Goal: Information Seeking & Learning: Understand process/instructions

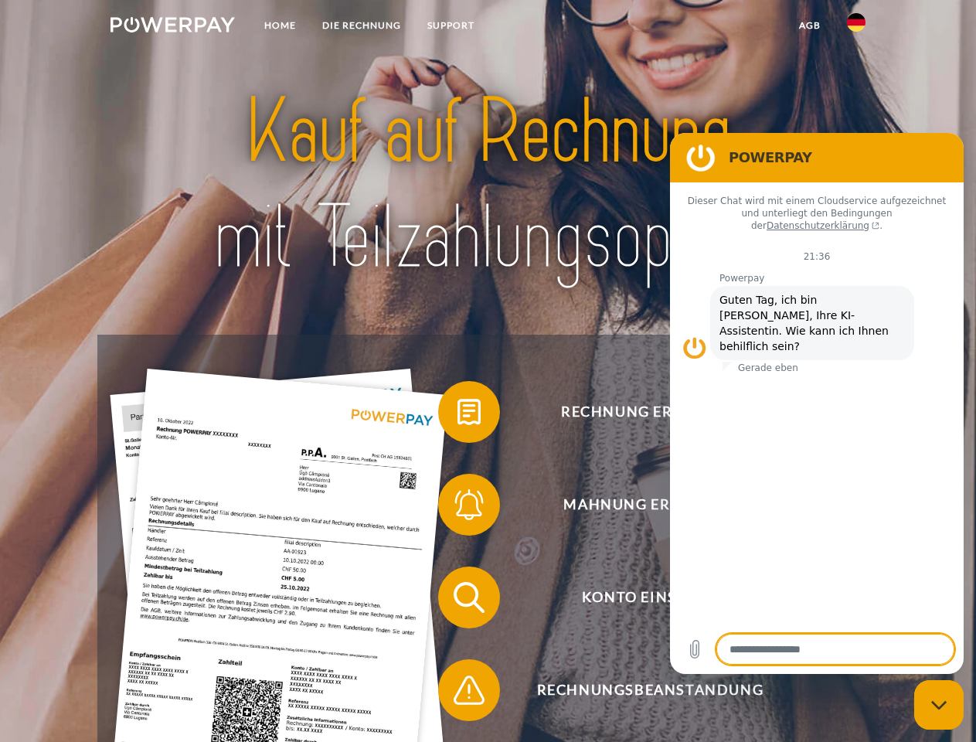
click at [172, 27] on img at bounding box center [173, 24] width 124 height 15
click at [856, 27] on img at bounding box center [856, 22] width 19 height 19
click at [809, 26] on link "agb" at bounding box center [810, 26] width 48 height 28
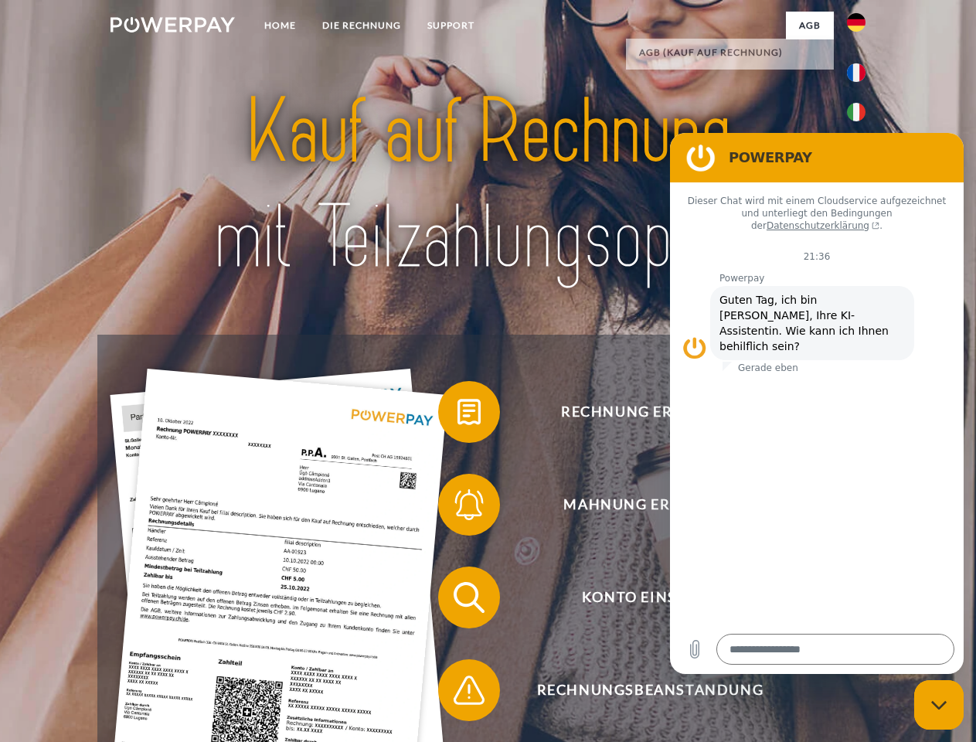
click at [458, 415] on span at bounding box center [445, 411] width 77 height 77
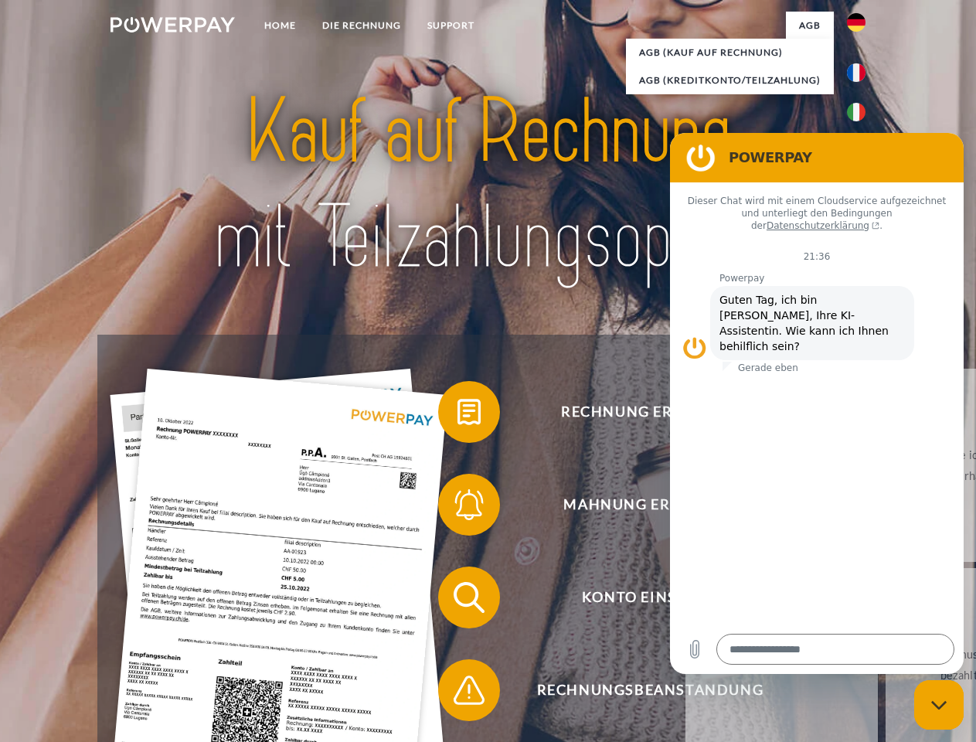
click at [685, 508] on link "zurück" at bounding box center [781, 465] width 192 height 193
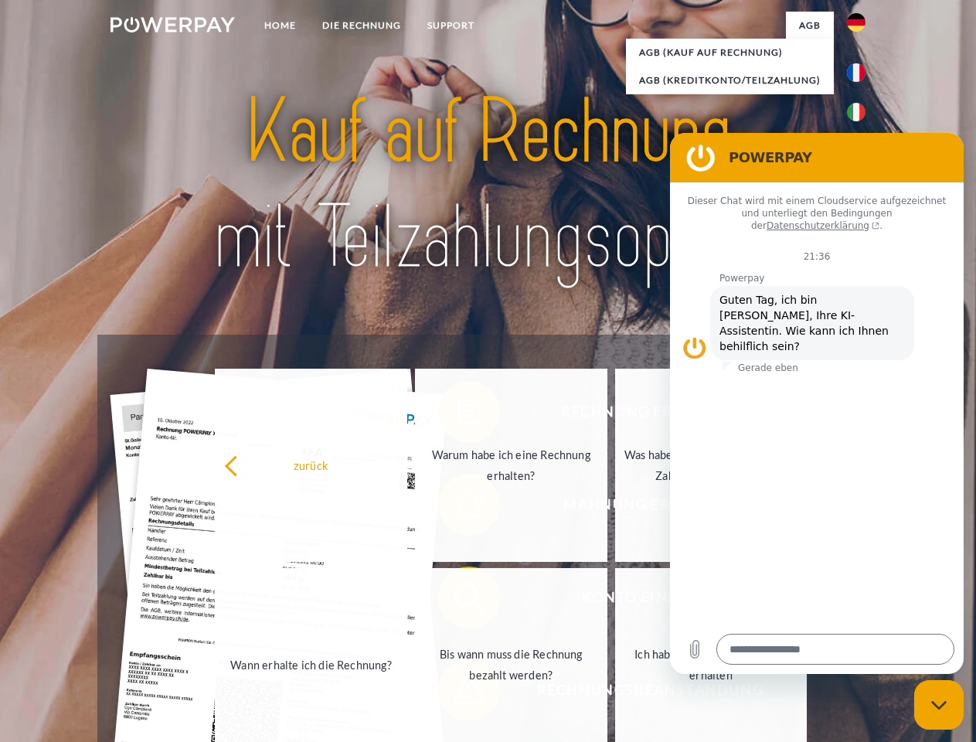
click at [407, 600] on link "Wann erhalte ich die Rechnung?" at bounding box center [311, 664] width 192 height 193
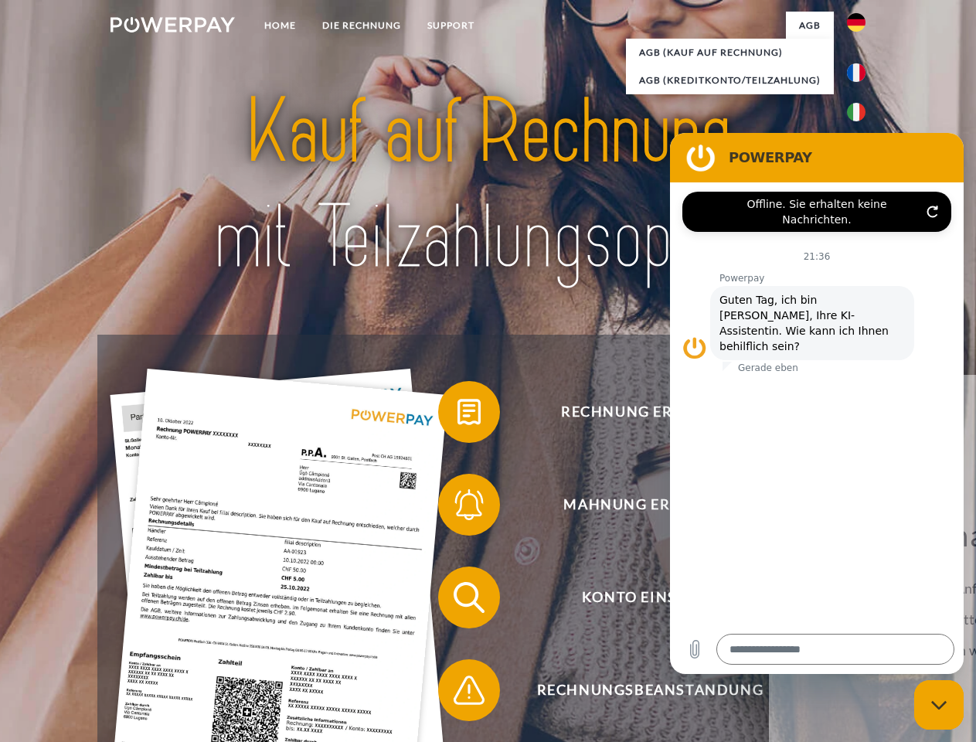
click at [458, 693] on span at bounding box center [445, 689] width 77 height 77
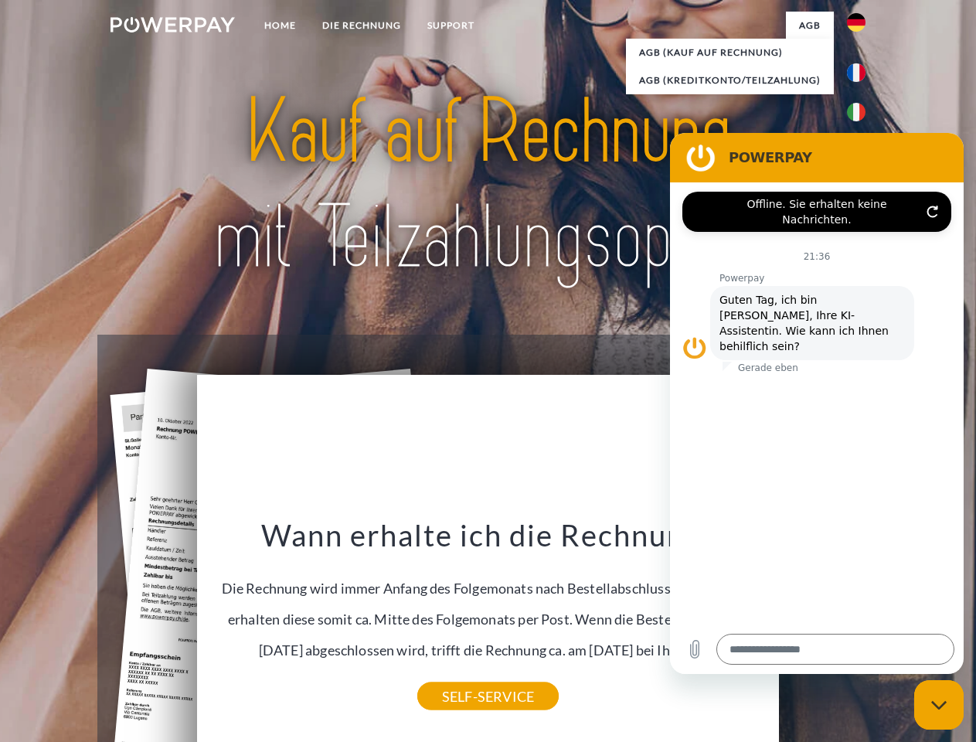
click at [939, 705] on icon "Messaging-Fenster schließen" at bounding box center [939, 705] width 16 height 10
type textarea "*"
